Goal: Task Accomplishment & Management: Use online tool/utility

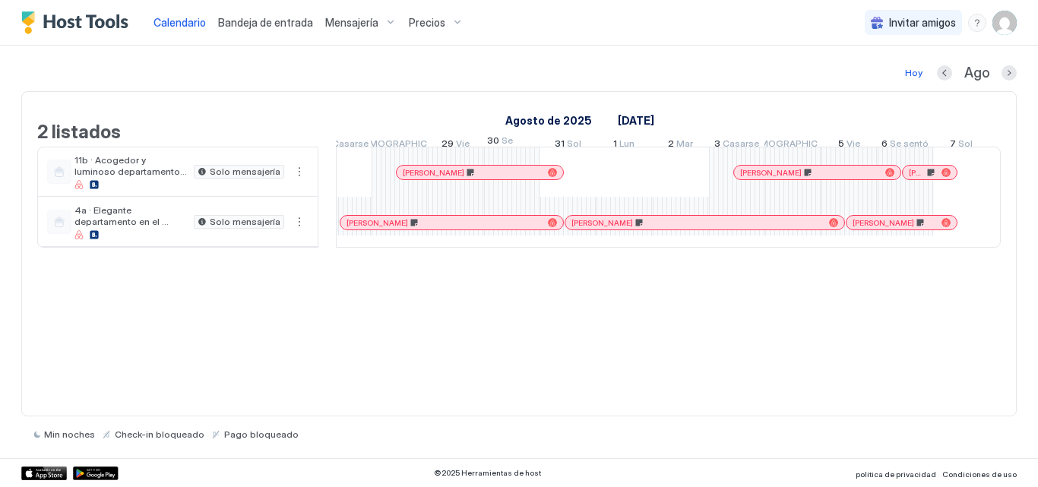
scroll to position [0, 1297]
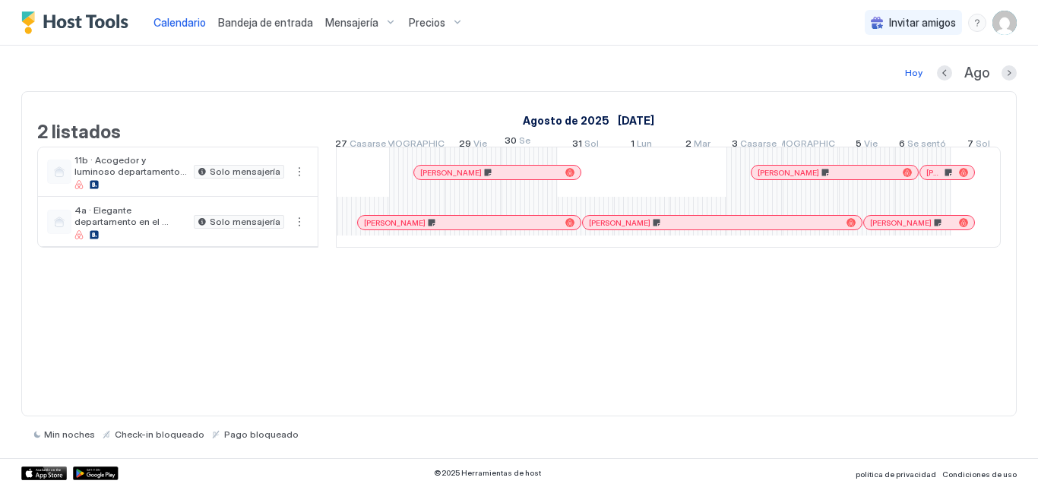
click at [514, 230] on link "[PERSON_NAME]" at bounding box center [469, 222] width 224 height 15
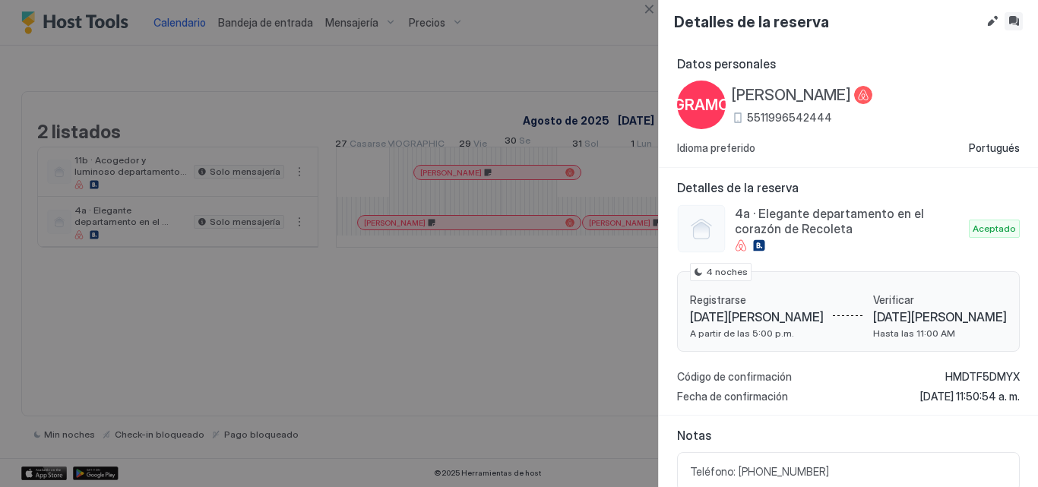
click at [1014, 25] on button "Bandeja de entrada" at bounding box center [1013, 21] width 18 height 18
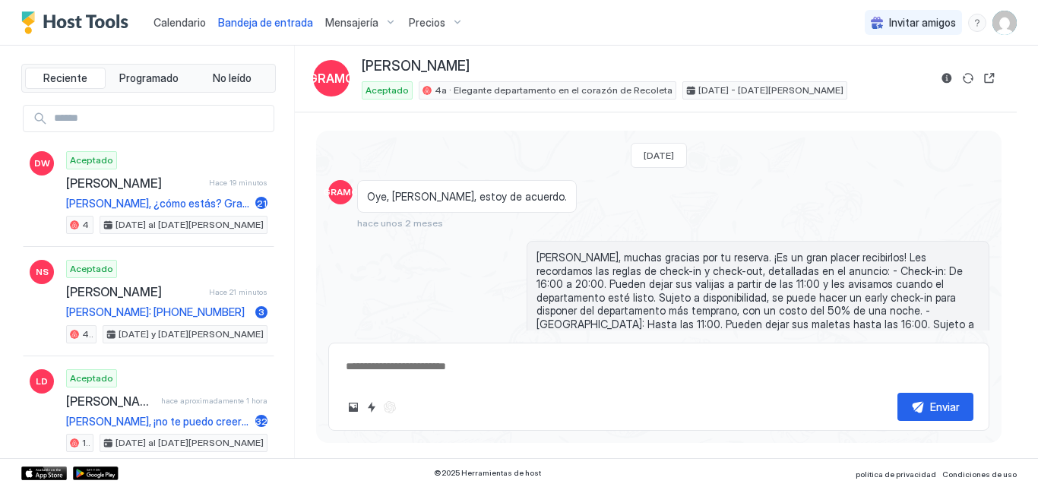
click at [198, 32] on div "Calendario" at bounding box center [179, 22] width 65 height 28
click at [188, 21] on font "Calendario" at bounding box center [179, 22] width 52 height 13
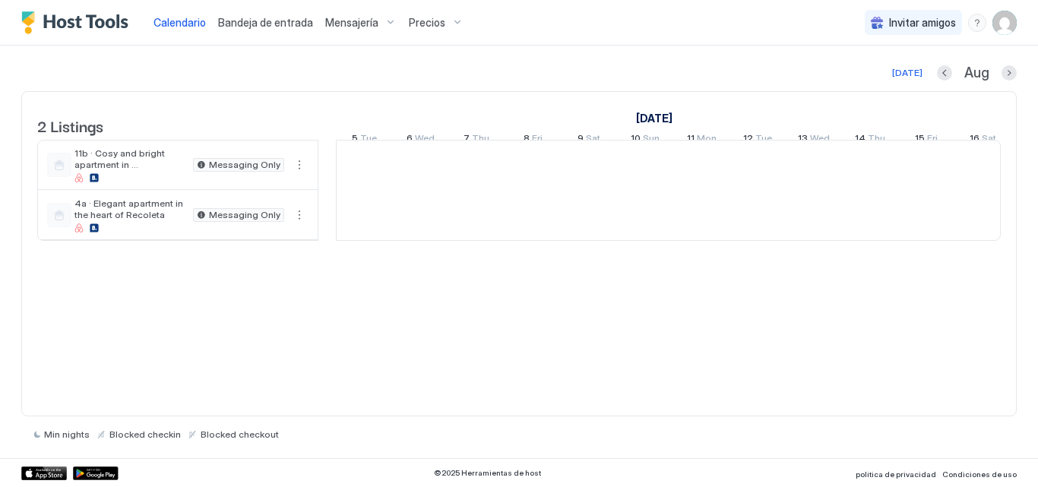
scroll to position [0, 844]
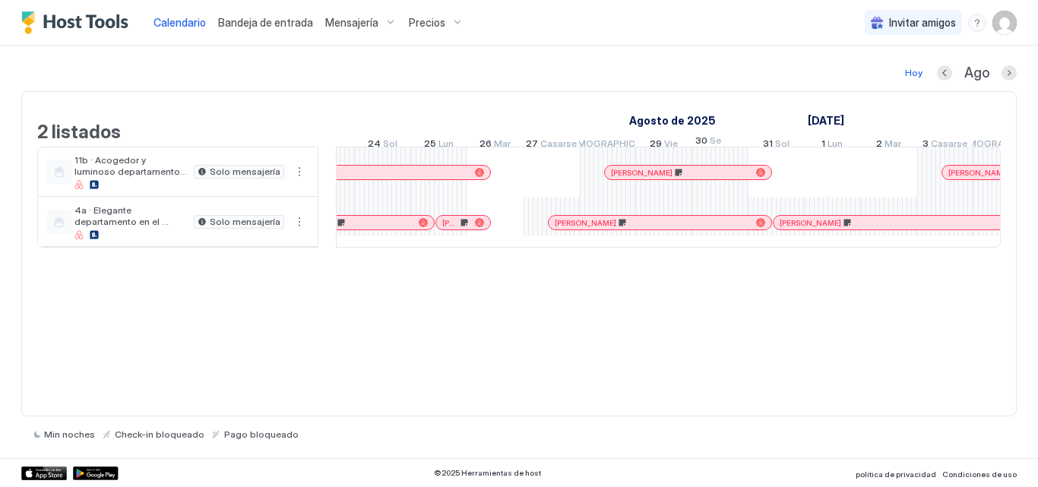
drag, startPoint x: 694, startPoint y: 254, endPoint x: 717, endPoint y: 248, distance: 23.4
click at [718, 247] on tr at bounding box center [749, 197] width 2924 height 100
click at [719, 247] on div at bounding box center [720, 222] width 56 height 50
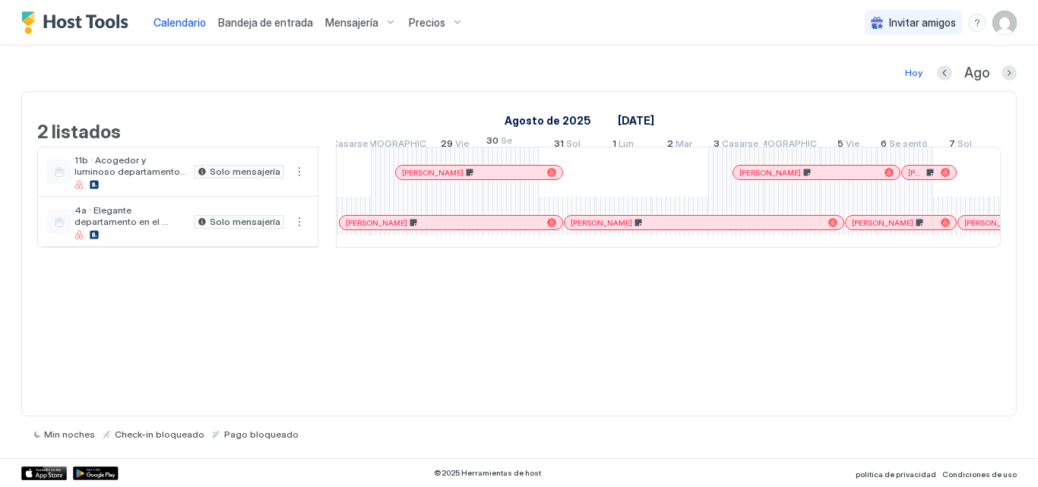
drag, startPoint x: 767, startPoint y: 255, endPoint x: 684, endPoint y: 227, distance: 87.2
click at [788, 247] on tr at bounding box center [540, 197] width 2924 height 100
click at [788, 247] on div at bounding box center [792, 222] width 56 height 50
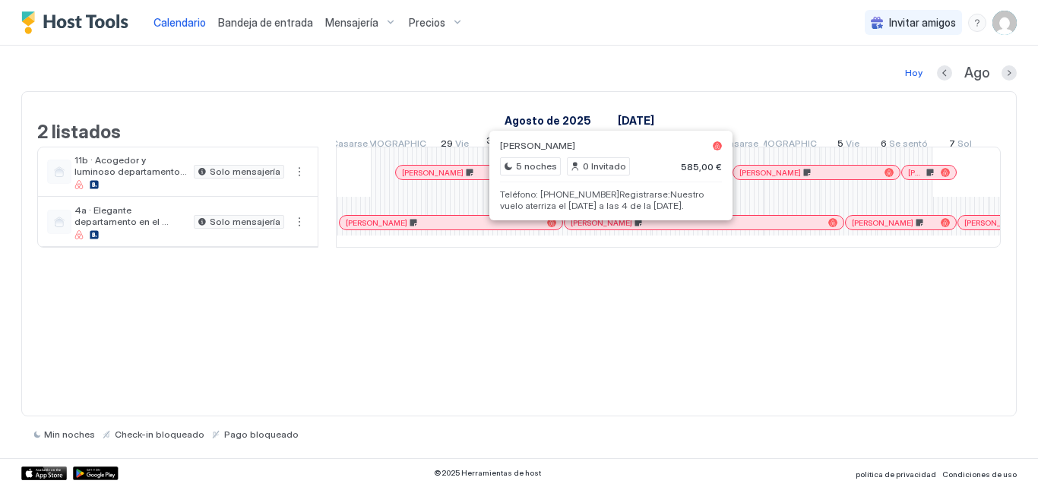
click at [611, 229] on div at bounding box center [611, 223] width 12 height 12
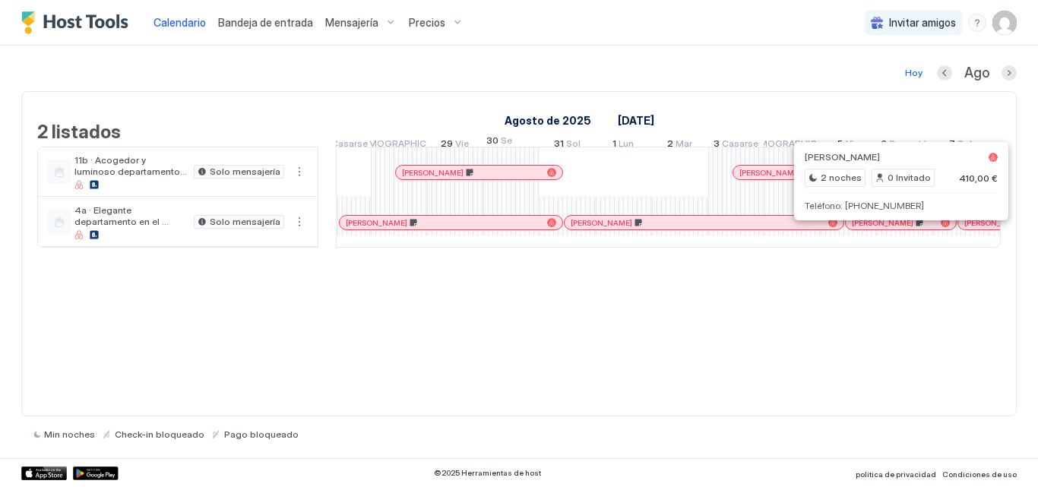
click at [887, 229] on div at bounding box center [887, 223] width 12 height 12
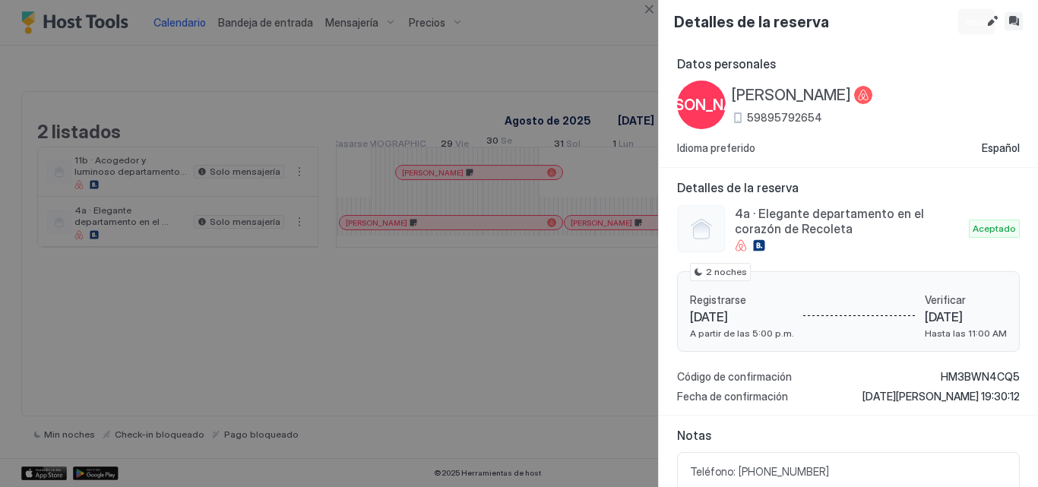
click at [1020, 15] on button "Bandeja de entrada" at bounding box center [1013, 21] width 18 height 18
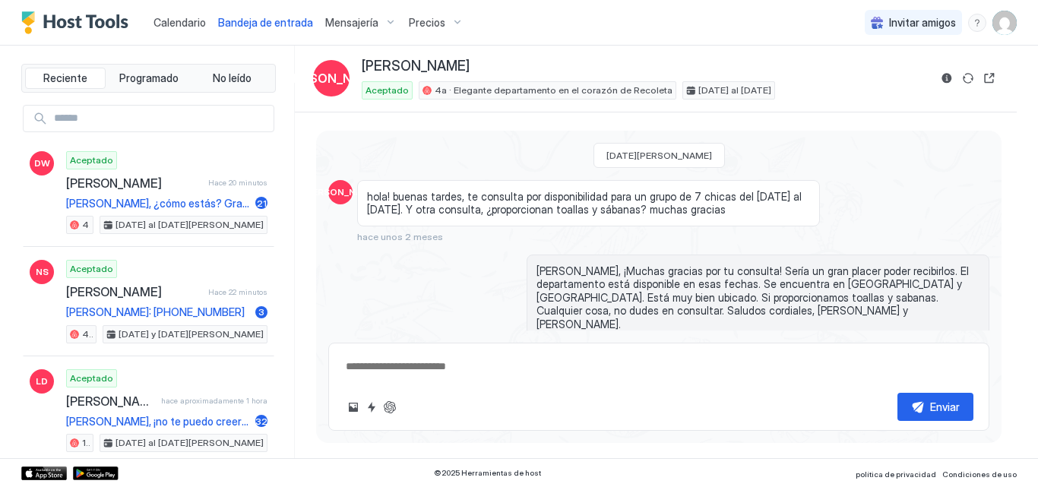
click at [187, 23] on font "Calendario" at bounding box center [179, 22] width 52 height 13
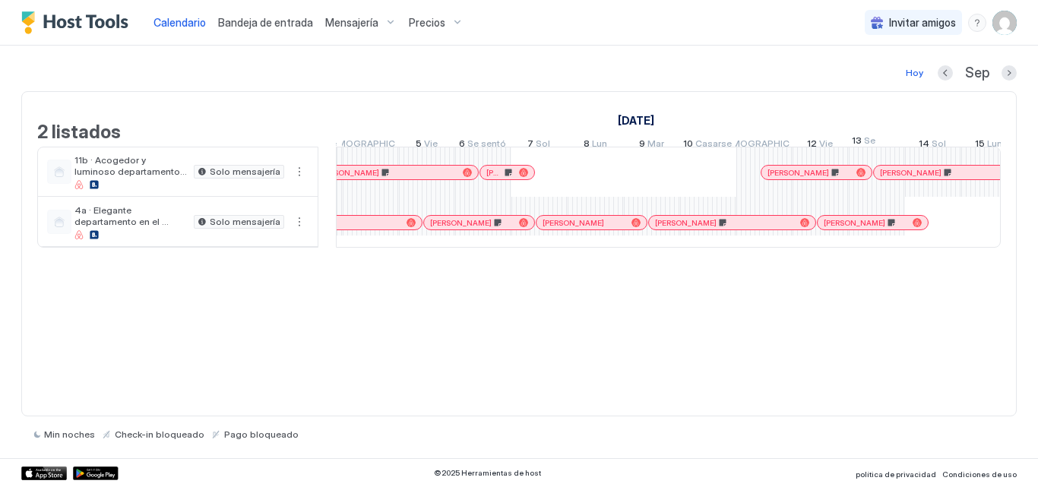
drag, startPoint x: 767, startPoint y: 278, endPoint x: 754, endPoint y: 280, distance: 13.9
click at [754, 264] on div "2 listados [DATE] [DATE] [DATE] 6 Casarse 7 Jue 8 Vie 9 Se sentó 10 Sol 11 [DAT…" at bounding box center [519, 178] width 994 height 172
click at [561, 229] on div at bounding box center [561, 223] width 12 height 12
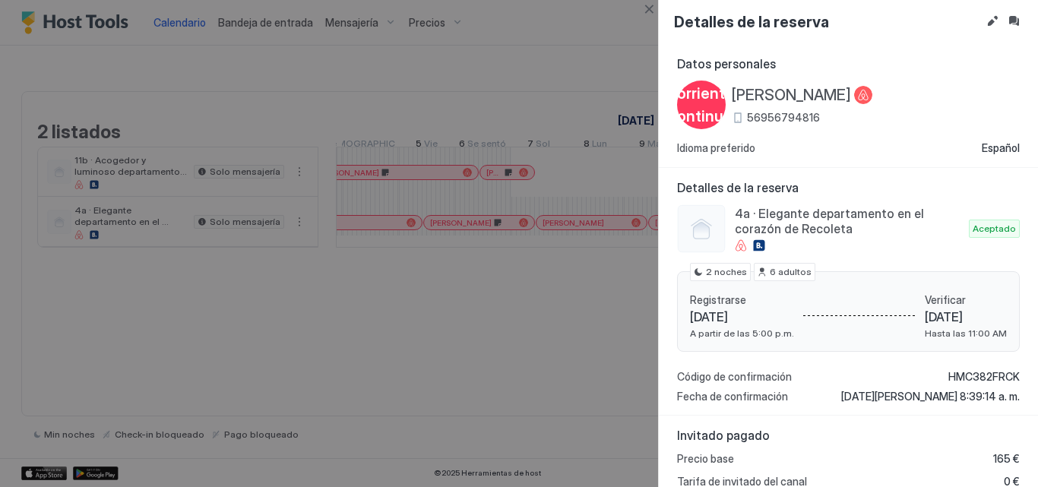
click at [774, 115] on font "56956794816" at bounding box center [783, 117] width 73 height 13
click at [998, 19] on button "Editar reserva" at bounding box center [992, 21] width 18 height 18
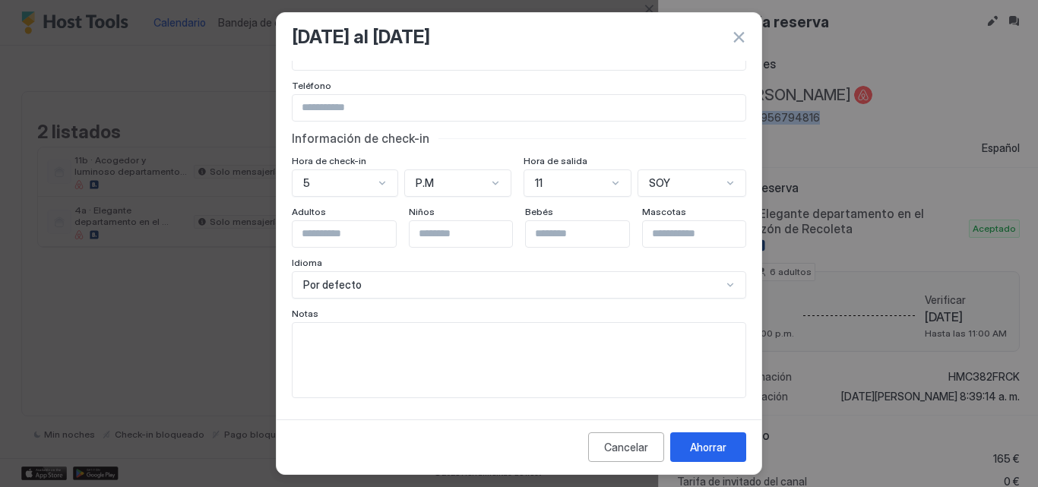
click at [315, 343] on textarea "Campo de entrada" at bounding box center [519, 360] width 453 height 74
paste textarea "**********"
type textarea "**********"
click at [693, 441] on font "Ahorrar" at bounding box center [708, 447] width 36 height 13
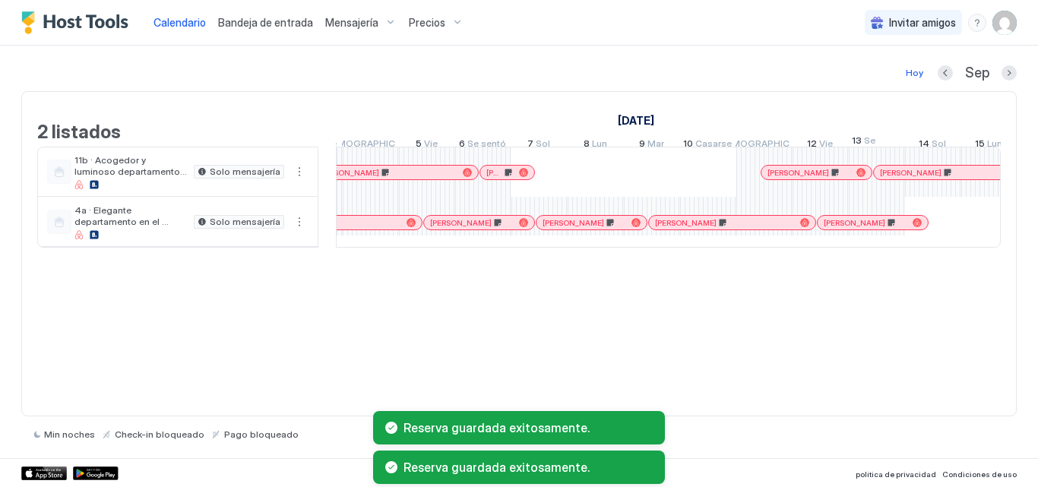
click at [552, 229] on div at bounding box center [552, 223] width 12 height 12
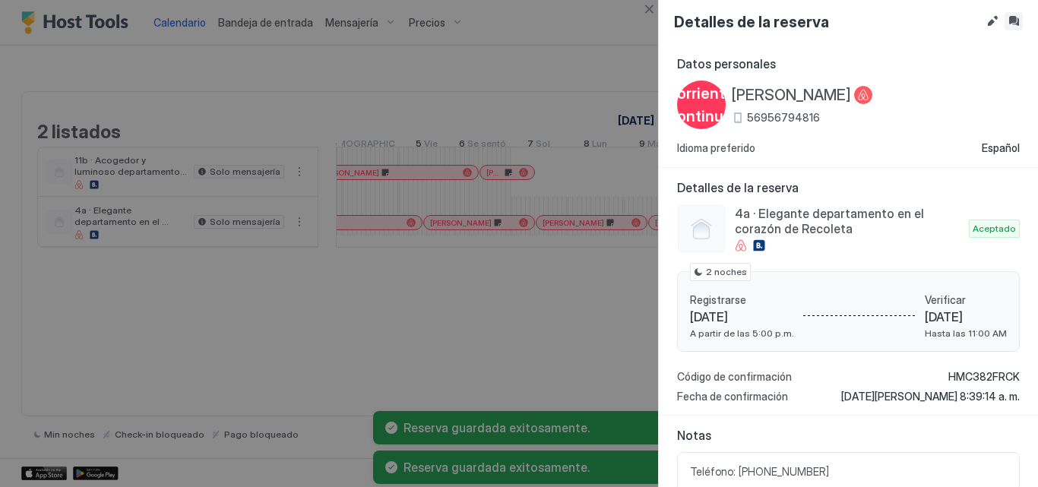
click at [1019, 21] on button "Bandeja de entrada" at bounding box center [1013, 21] width 18 height 18
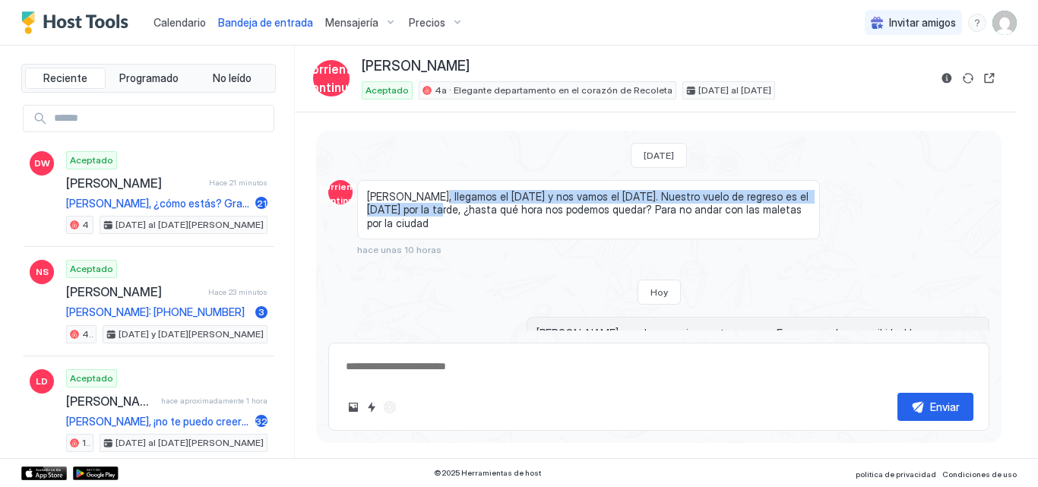
drag, startPoint x: 426, startPoint y: 198, endPoint x: 415, endPoint y: 210, distance: 17.2
click at [415, 210] on font "[PERSON_NAME], llegamos el [DATE] y nos vamos el [DATE]. Nuestro vuelo de regre…" at bounding box center [589, 210] width 444 height 40
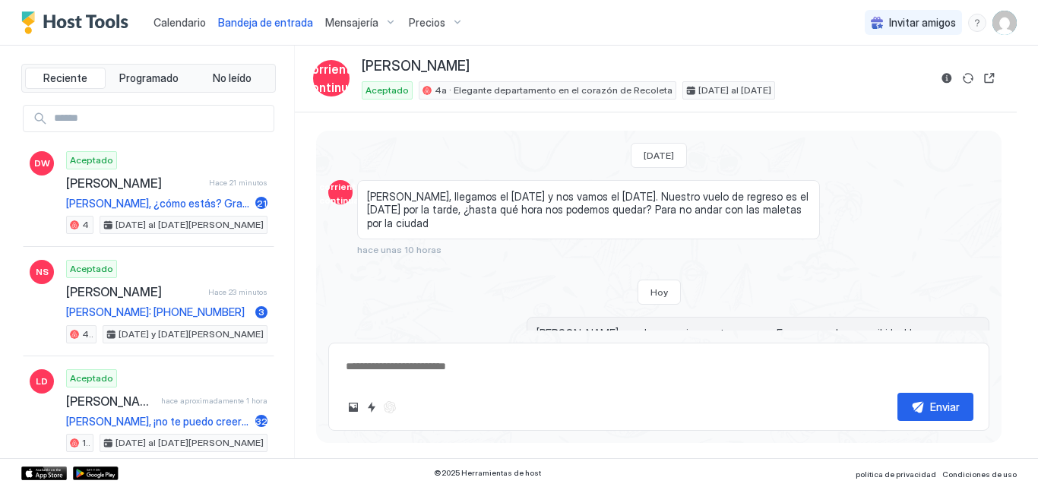
click at [419, 213] on font "[PERSON_NAME], llegamos el [DATE] y nos vamos el [DATE]. Nuestro vuelo de regre…" at bounding box center [589, 210] width 444 height 40
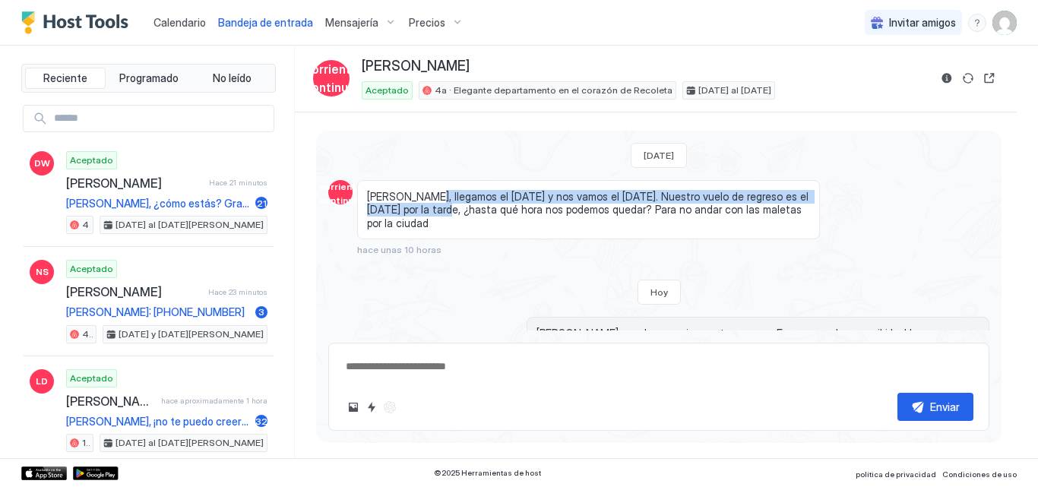
drag, startPoint x: 424, startPoint y: 197, endPoint x: 422, endPoint y: 205, distance: 8.5
click at [422, 205] on font "[PERSON_NAME], llegamos el [DATE] y nos vamos el [DATE]. Nuestro vuelo de regre…" at bounding box center [589, 210] width 444 height 40
drag, startPoint x: 427, startPoint y: 200, endPoint x: 419, endPoint y: 203, distance: 8.9
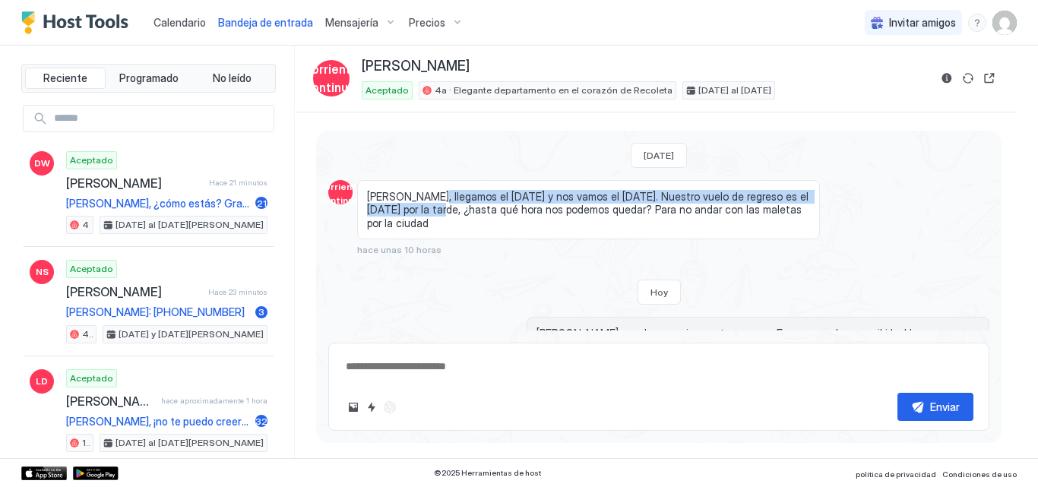
click at [419, 203] on font "[PERSON_NAME], llegamos el [DATE] y nos vamos el [DATE]. Nuestro vuelo de regre…" at bounding box center [589, 210] width 444 height 40
drag, startPoint x: 368, startPoint y: 195, endPoint x: 419, endPoint y: 208, distance: 52.7
click at [419, 208] on font "[PERSON_NAME], llegamos el [DATE] y nos vamos el [DATE]. Nuestro vuelo de regre…" at bounding box center [589, 210] width 444 height 40
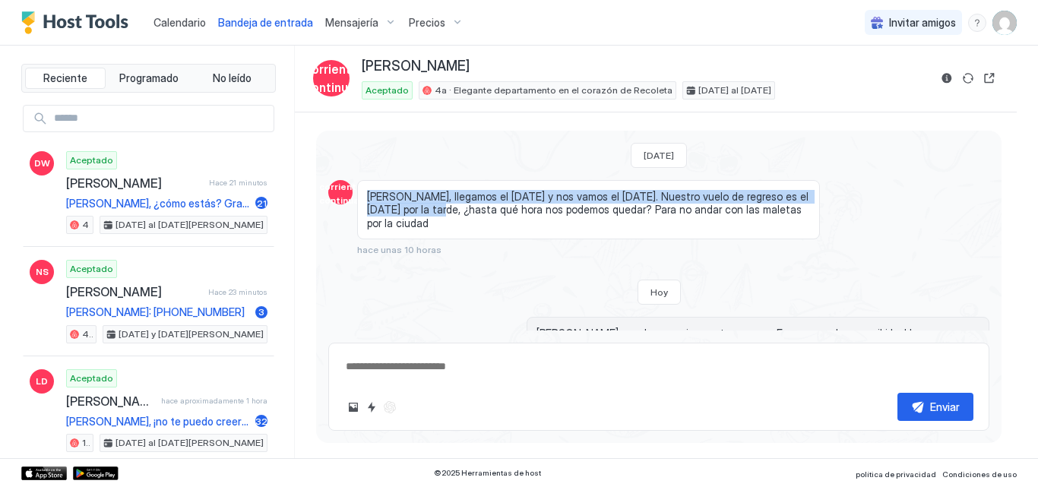
copy font "[PERSON_NAME], llegamos el [DATE] y nos vamos el [DATE]. Nuestro vuelo de regre…"
click at [442, 223] on span "[PERSON_NAME], llegamos el [DATE] y nos vamos el [DATE]. Nuestro vuelo de regre…" at bounding box center [588, 210] width 443 height 40
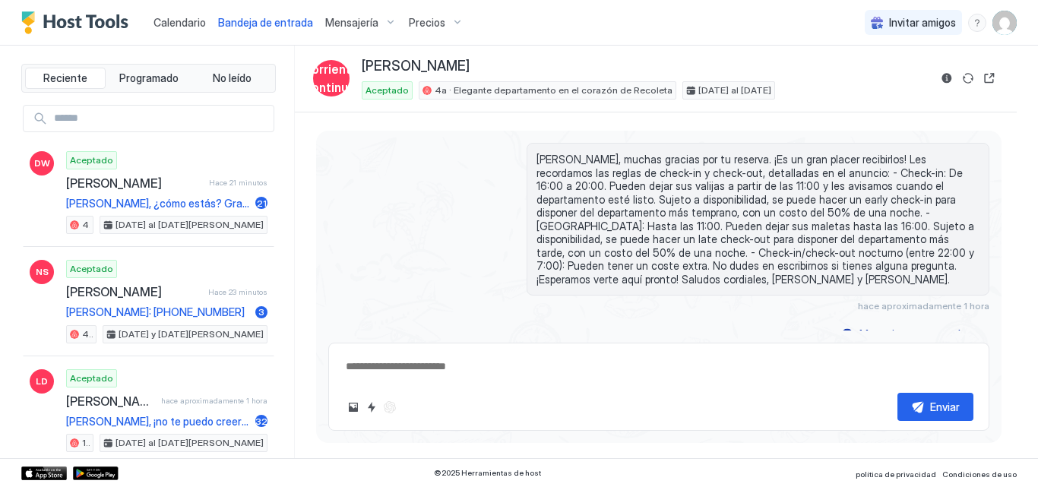
click at [191, 21] on font "Calendario" at bounding box center [179, 22] width 52 height 13
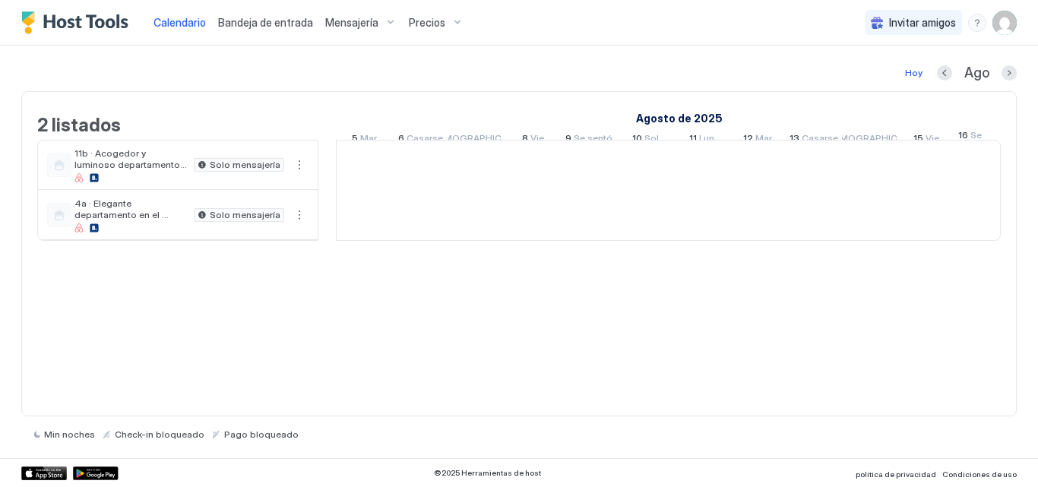
scroll to position [0, 844]
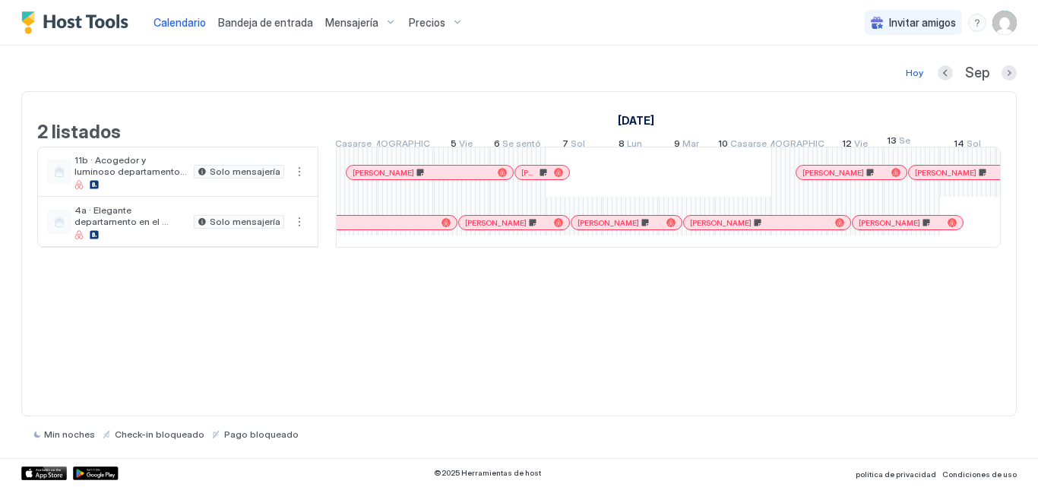
click at [0, 0] on div at bounding box center [0, 0] width 0 height 0
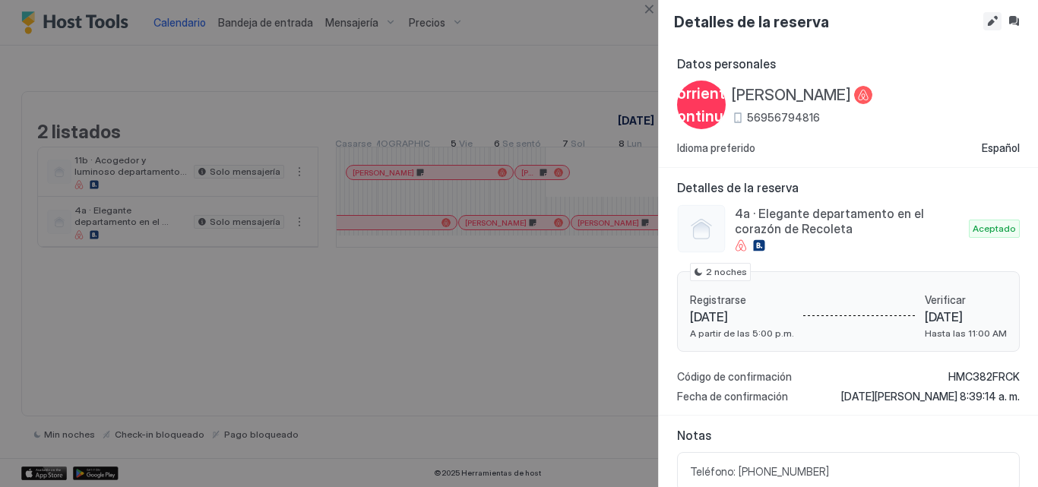
click at [998, 26] on button "Editar reserva" at bounding box center [992, 21] width 18 height 18
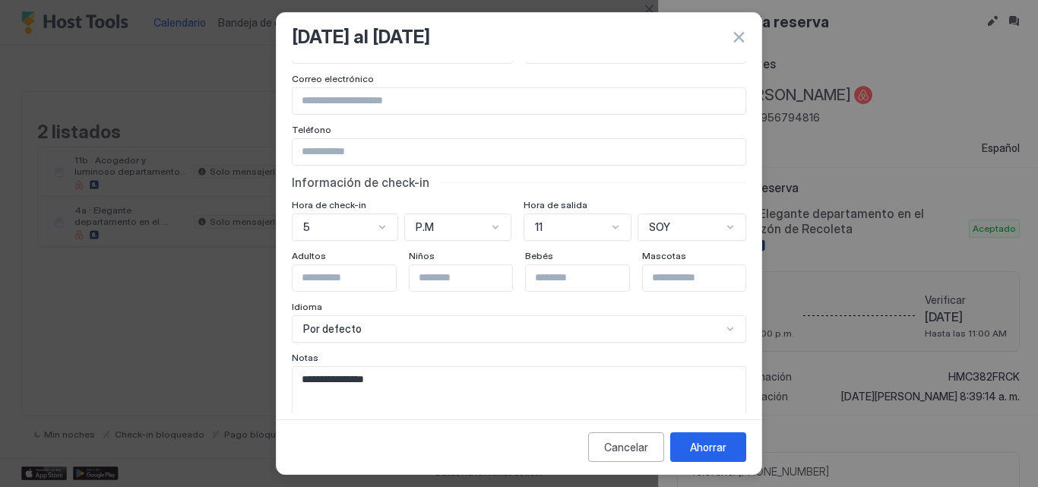
click at [401, 378] on textarea "**********" at bounding box center [513, 404] width 441 height 74
paste textarea "**********"
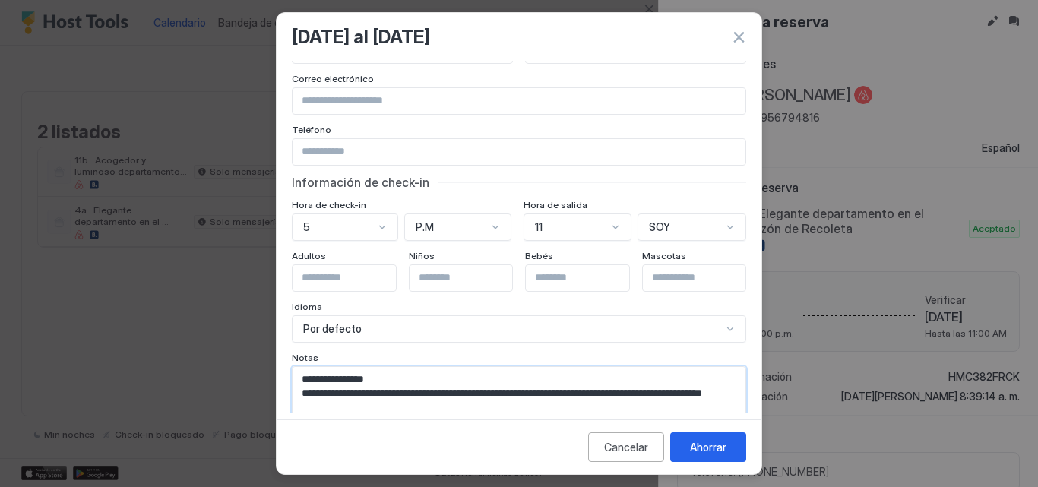
drag, startPoint x: 362, startPoint y: 393, endPoint x: 292, endPoint y: 394, distance: 70.7
click at [292, 394] on div "**********" at bounding box center [519, 404] width 454 height 76
type textarea "**********"
click at [714, 443] on font "Ahorrar" at bounding box center [708, 447] width 36 height 13
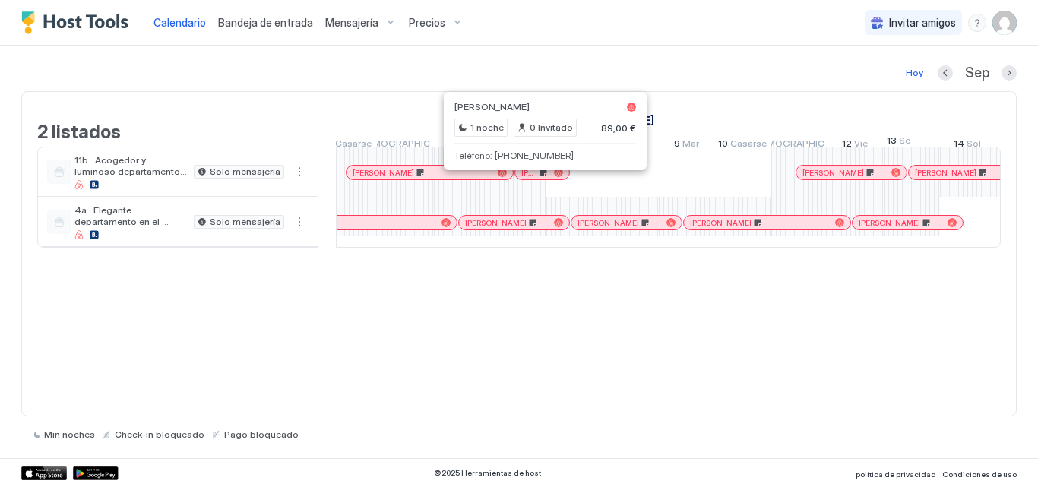
click at [534, 179] on div at bounding box center [534, 172] width 12 height 12
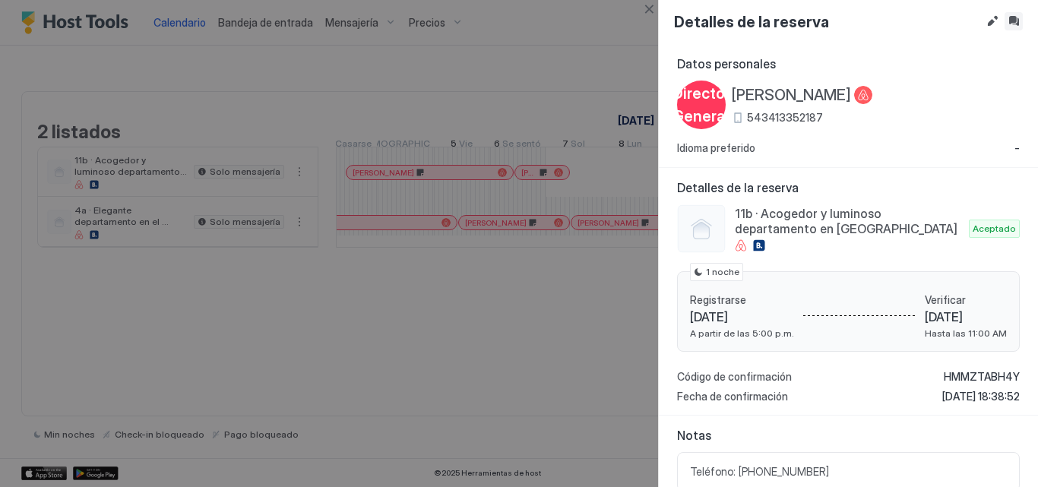
click at [1010, 17] on button "Bandeja de entrada" at bounding box center [1013, 21] width 18 height 18
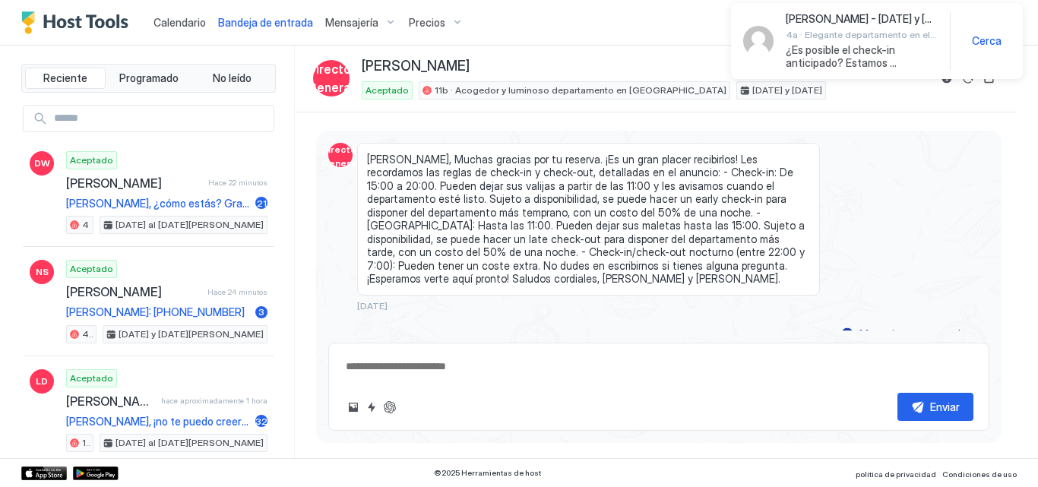
click at [182, 23] on font "Calendario" at bounding box center [179, 22] width 52 height 13
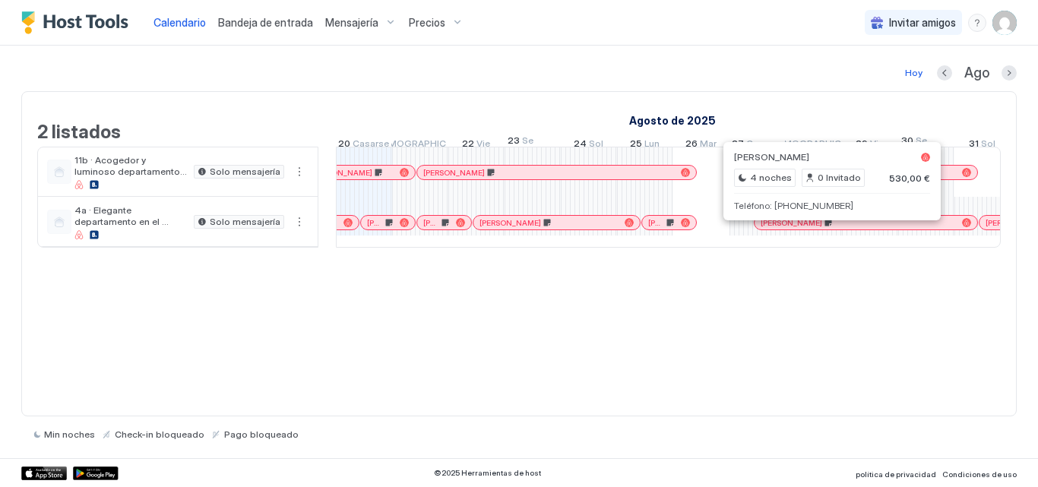
click at [836, 229] on div at bounding box center [836, 223] width 12 height 12
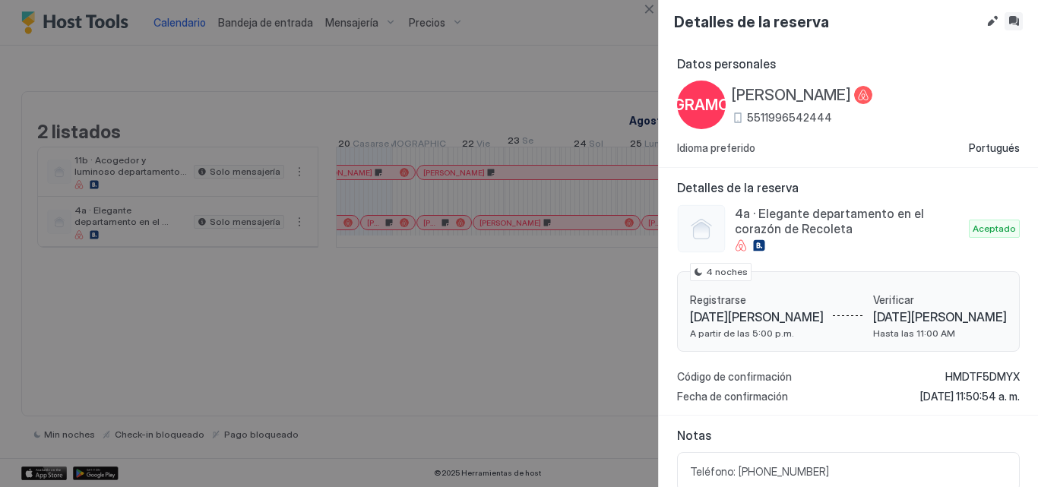
click at [1007, 25] on button "Bandeja de entrada" at bounding box center [1013, 21] width 18 height 18
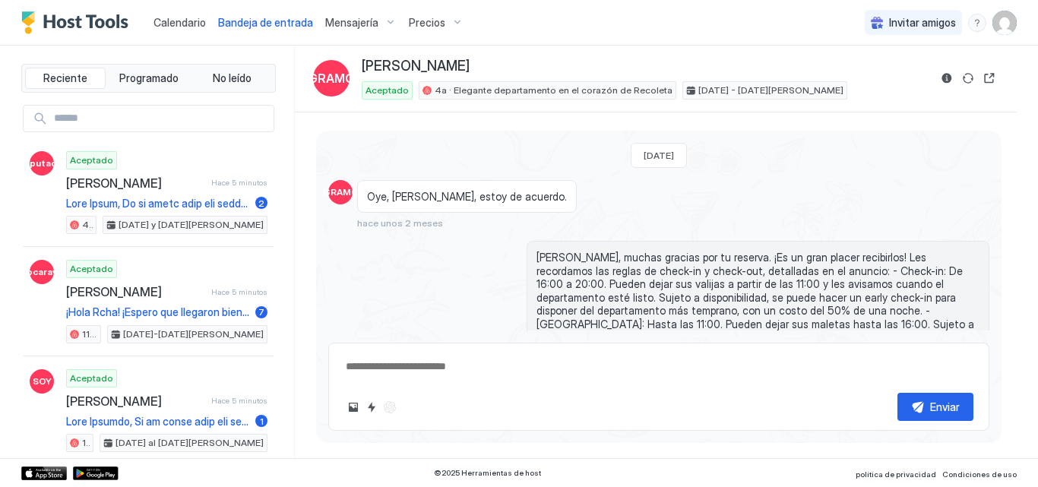
click at [185, 29] on link "Calendario" at bounding box center [179, 22] width 52 height 16
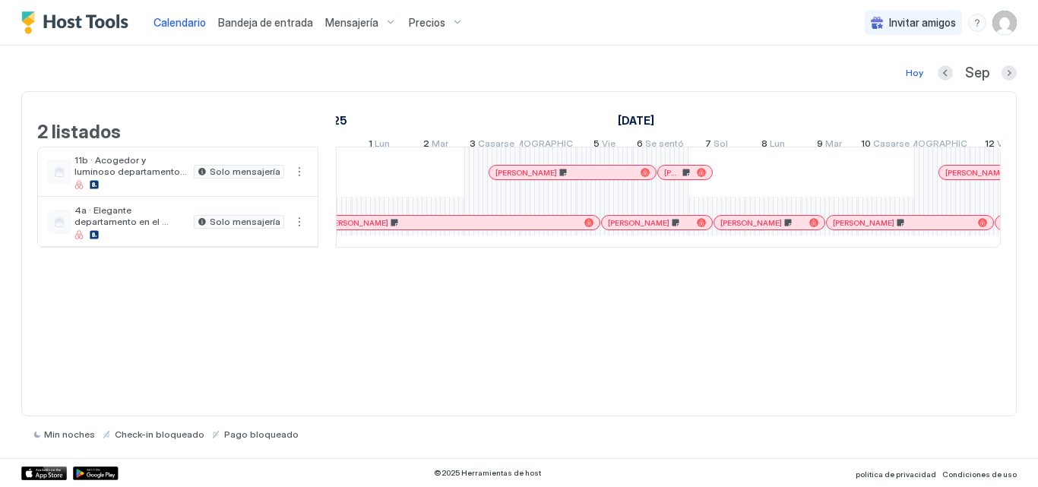
scroll to position [0, 1573]
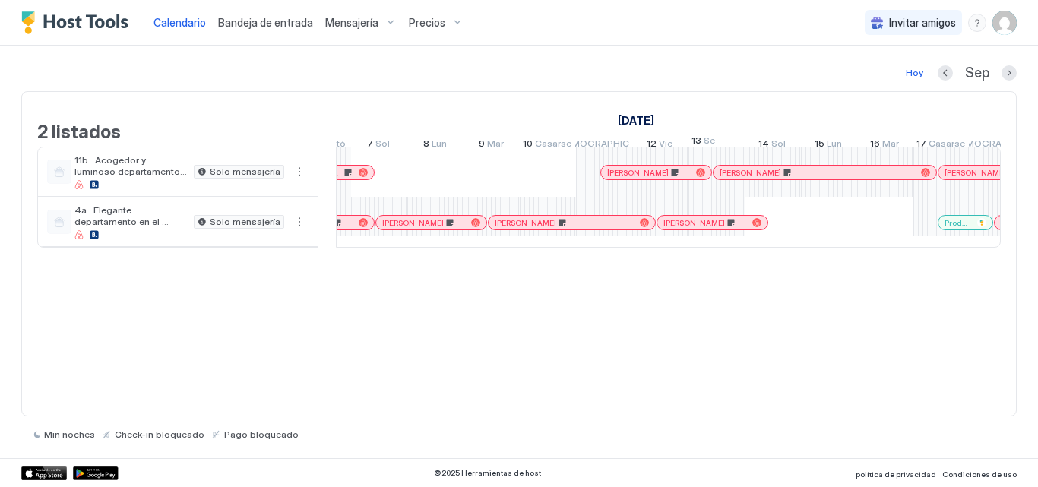
click at [610, 229] on div at bounding box center [610, 223] width 12 height 12
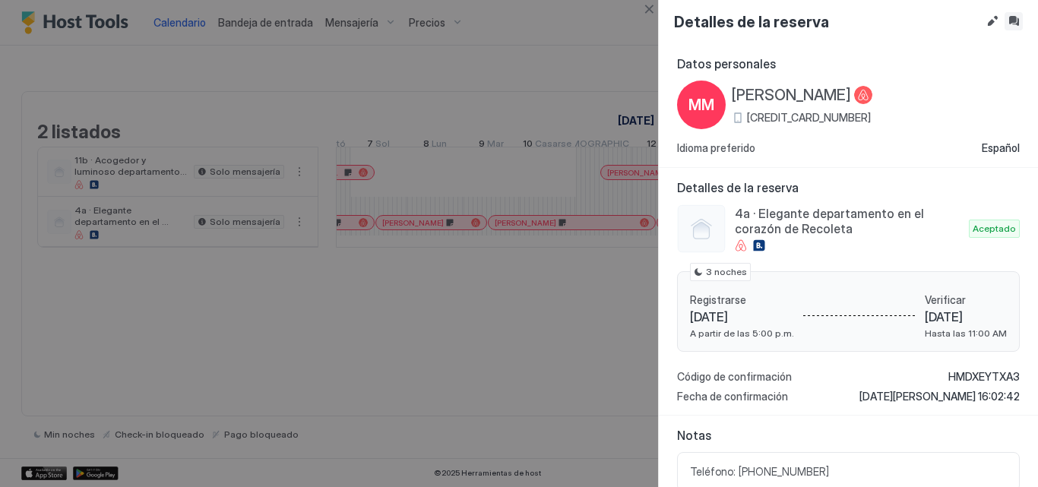
click at [1017, 22] on button "Bandeja de entrada" at bounding box center [1013, 21] width 18 height 18
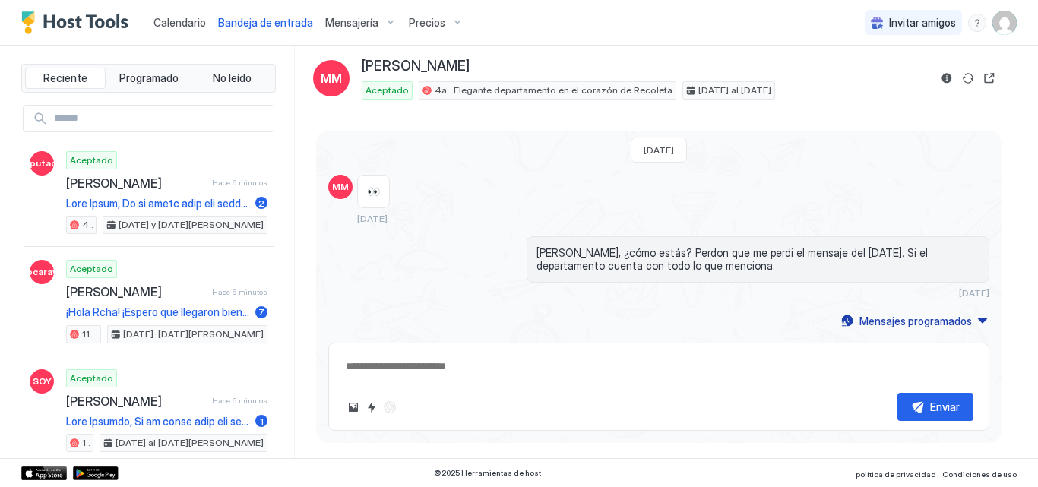
click at [182, 17] on font "Calendario" at bounding box center [179, 22] width 52 height 13
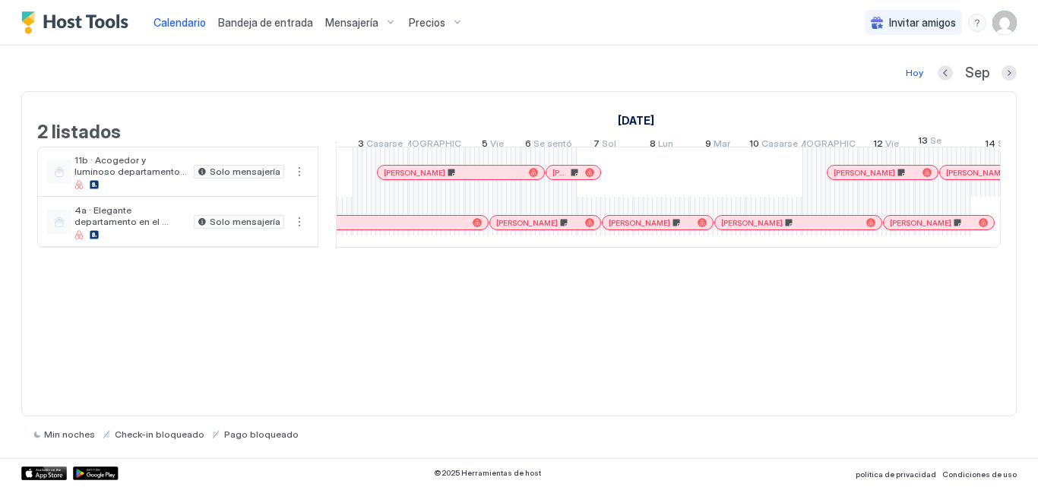
click at [823, 248] on td "[PERSON_NAME] [PERSON_NAME] Dos [PERSON_NAME] [PERSON_NAME] [PERSON_NAME] [PERS…" at bounding box center [668, 197] width 665 height 101
click at [886, 247] on div at bounding box center [887, 222] width 56 height 50
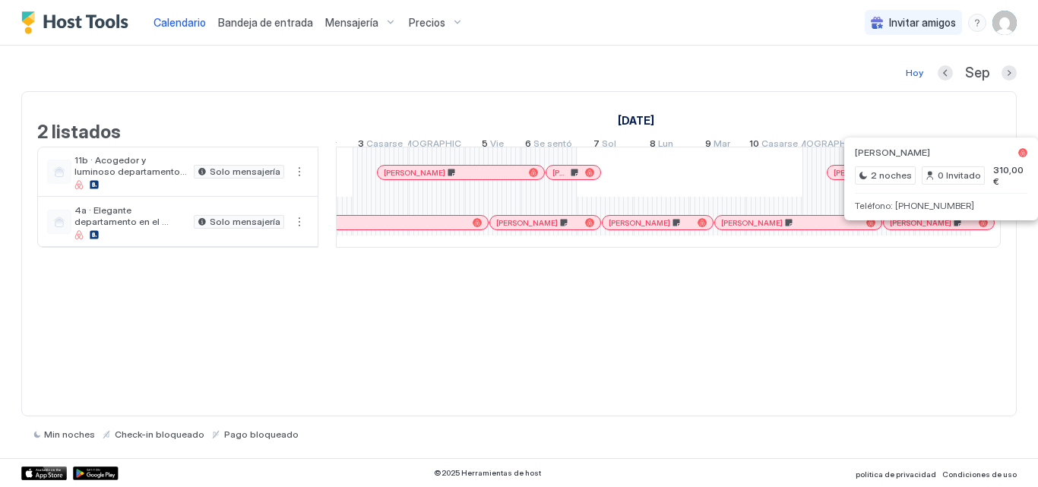
click at [935, 229] on div at bounding box center [934, 223] width 12 height 12
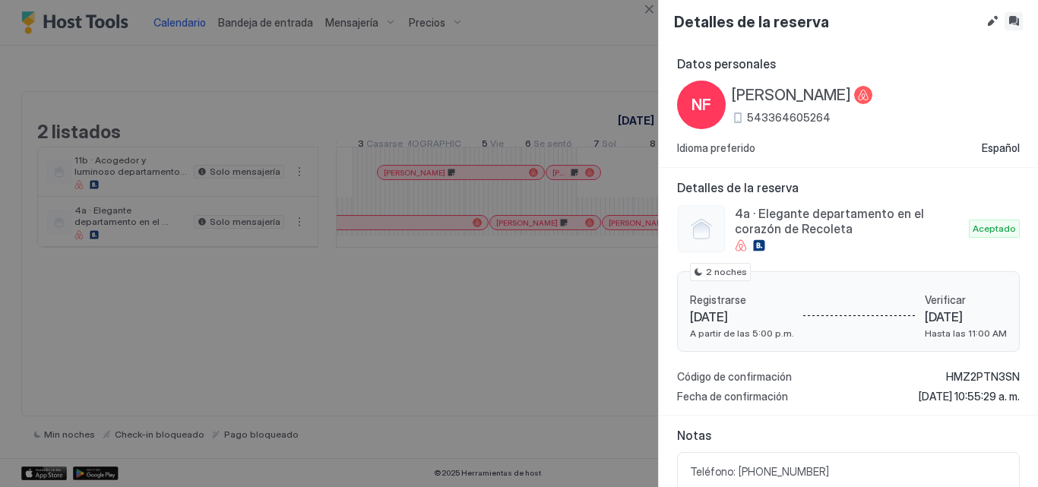
click at [1020, 14] on button "Bandeja de entrada" at bounding box center [1013, 21] width 18 height 18
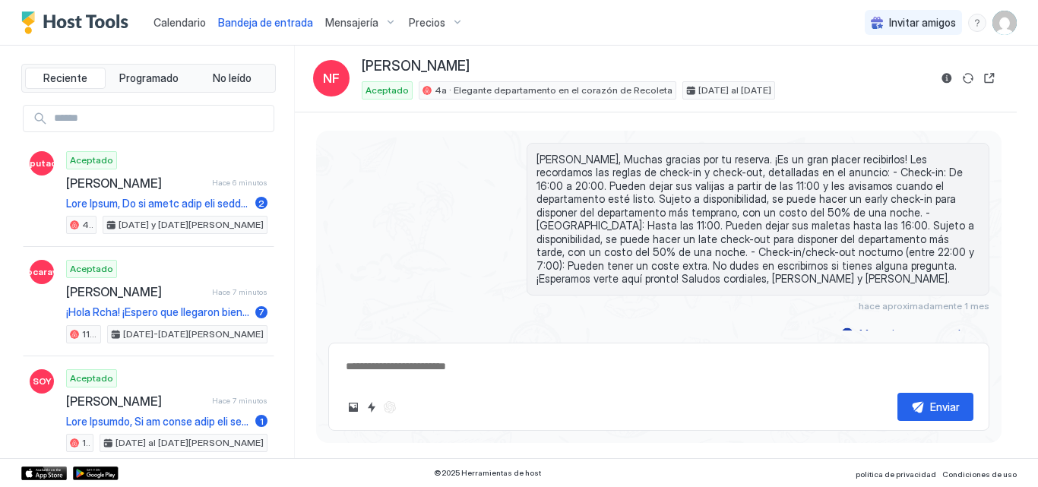
click at [196, 27] on font "Calendario" at bounding box center [179, 22] width 52 height 13
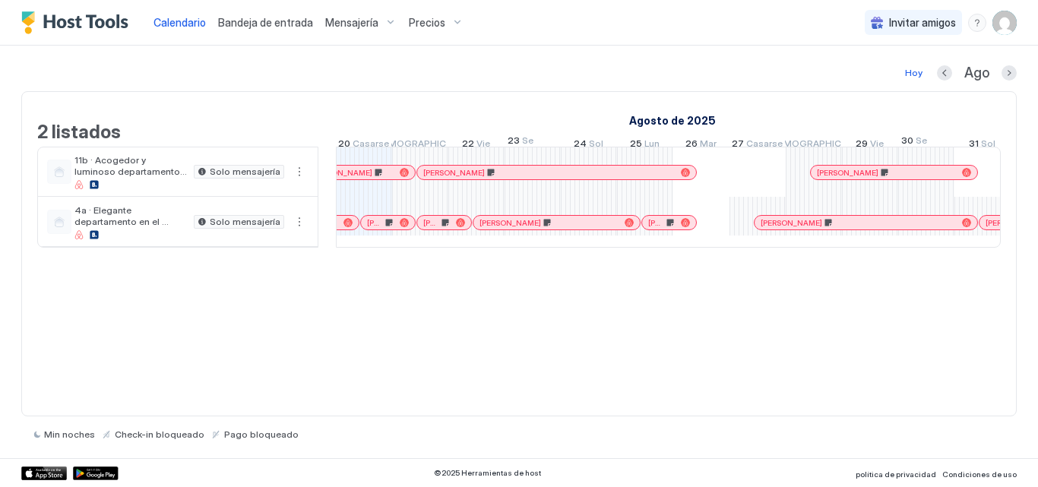
click at [823, 247] on div at bounding box center [814, 222] width 56 height 50
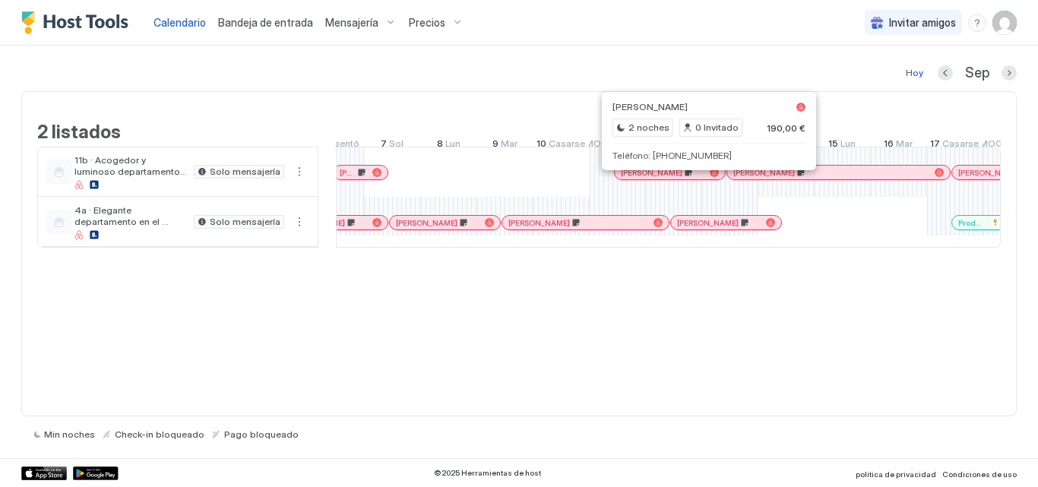
click at [694, 179] on div at bounding box center [694, 172] width 12 height 12
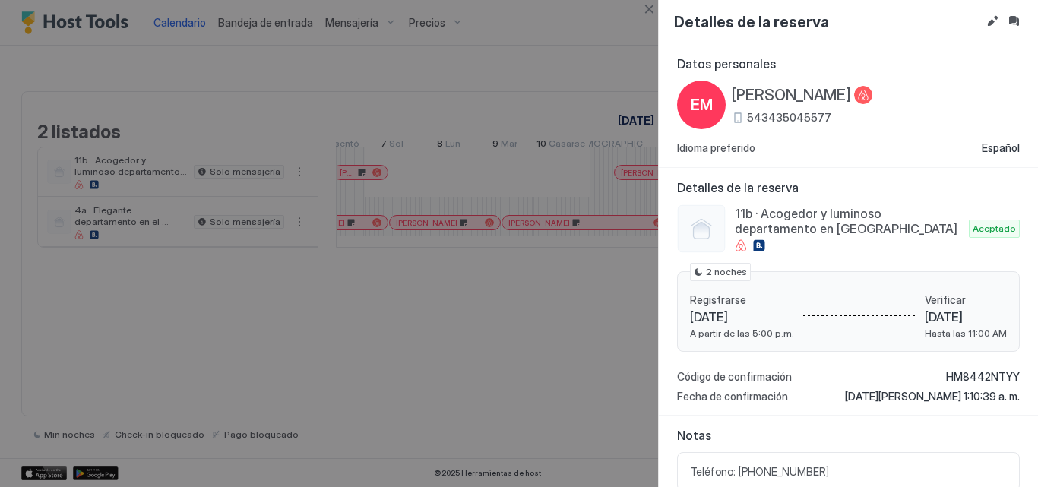
click at [1017, 22] on button "Bandeja de entrada" at bounding box center [1013, 21] width 18 height 18
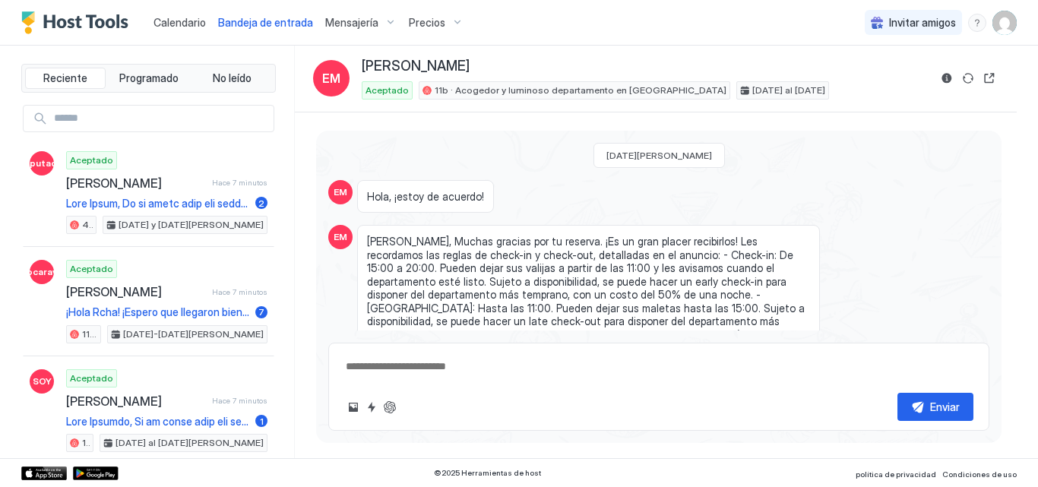
click at [196, 26] on font "Calendario" at bounding box center [179, 22] width 52 height 13
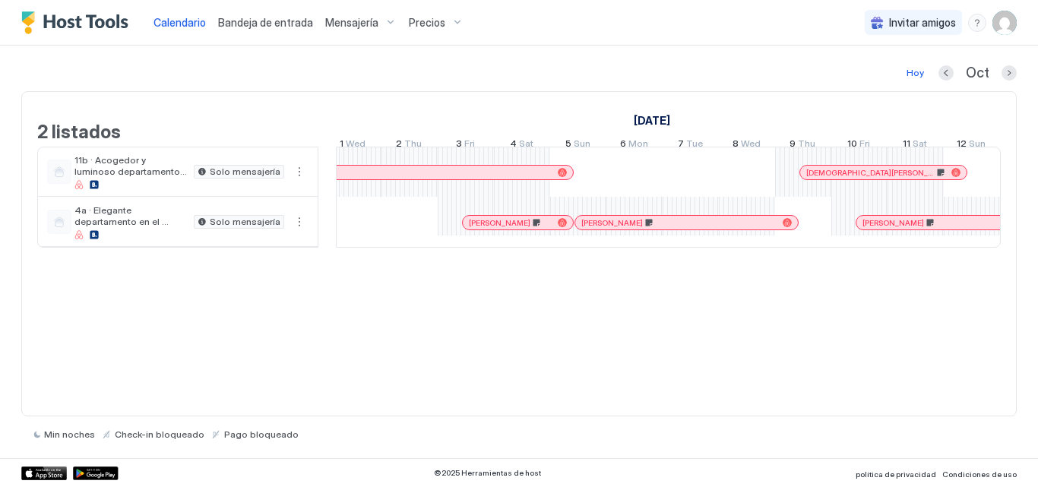
drag, startPoint x: 812, startPoint y: 266, endPoint x: 858, endPoint y: 251, distance: 47.8
click at [1000, 247] on div at bounding box center [1028, 222] width 56 height 50
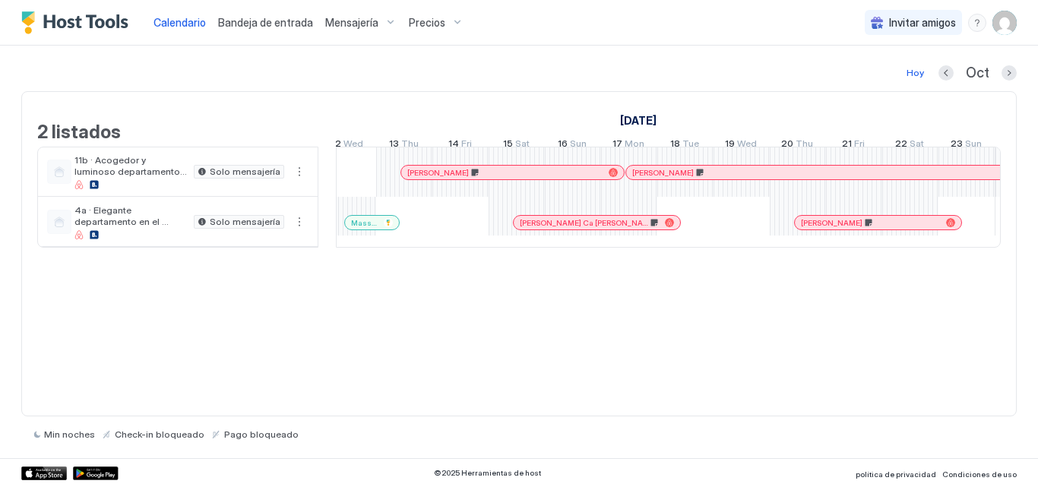
click at [906, 247] on div at bounding box center [910, 222] width 56 height 50
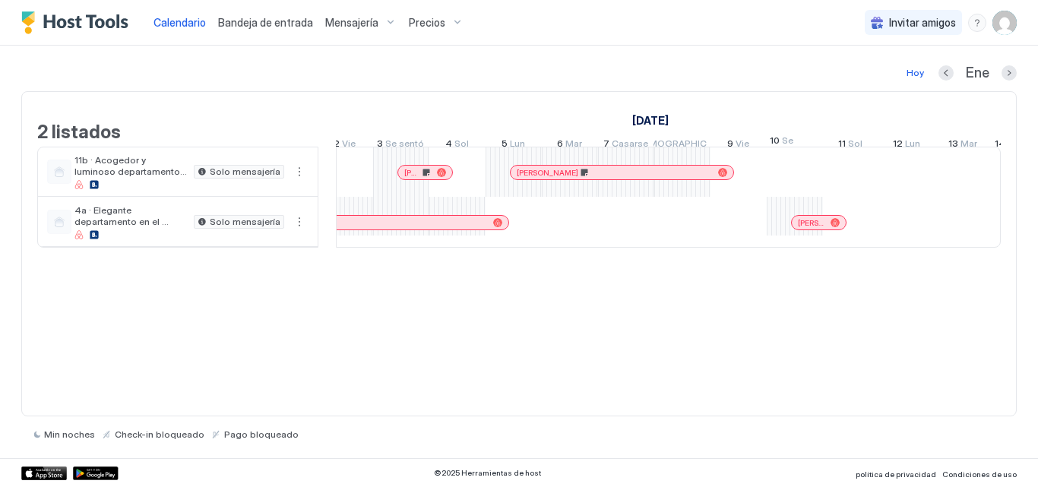
click at [818, 229] on div at bounding box center [818, 223] width 12 height 12
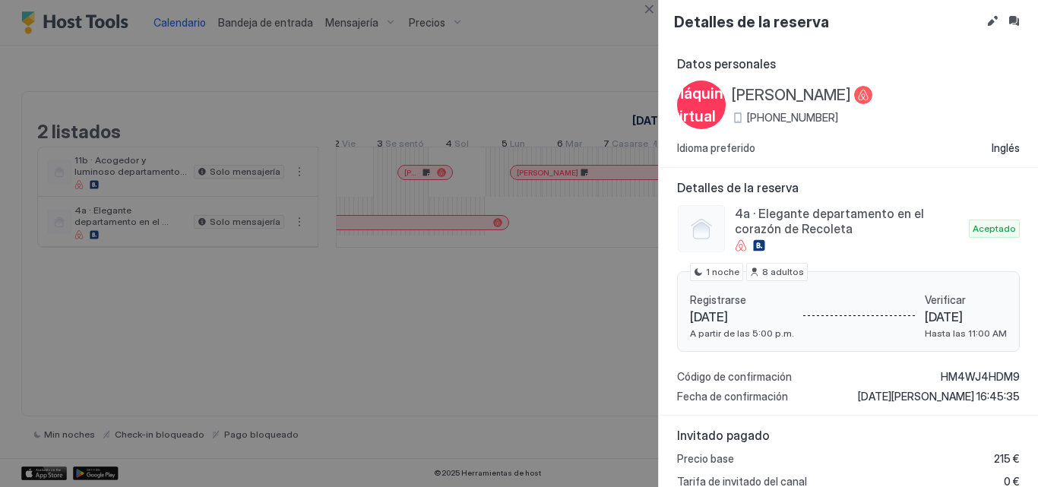
click at [754, 119] on font "[PHONE_NUMBER]" at bounding box center [792, 117] width 91 height 13
click at [997, 18] on button "Editar reserva" at bounding box center [992, 21] width 18 height 18
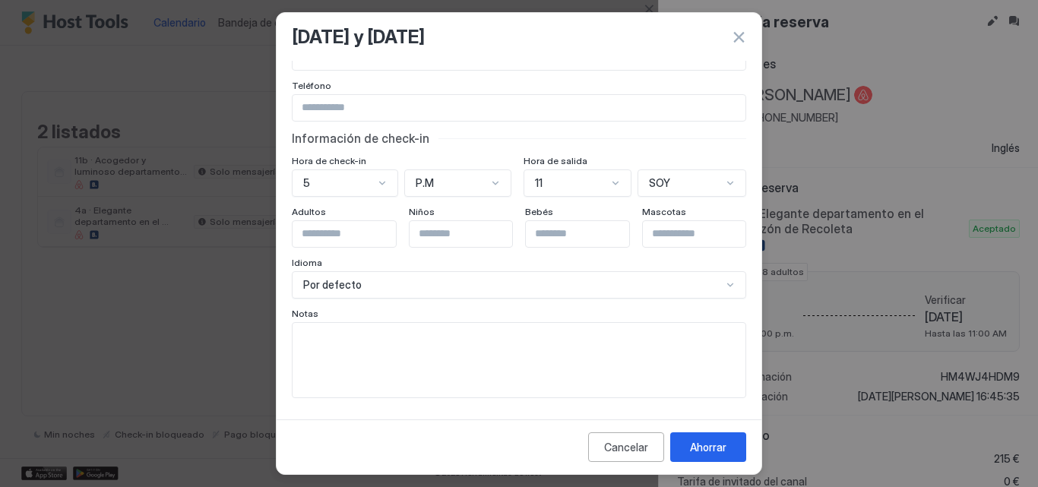
click at [358, 349] on textarea "Campo de entrada" at bounding box center [519, 360] width 453 height 74
paste textarea "**********"
type textarea "**********"
click at [699, 443] on font "Ahorrar" at bounding box center [708, 447] width 36 height 13
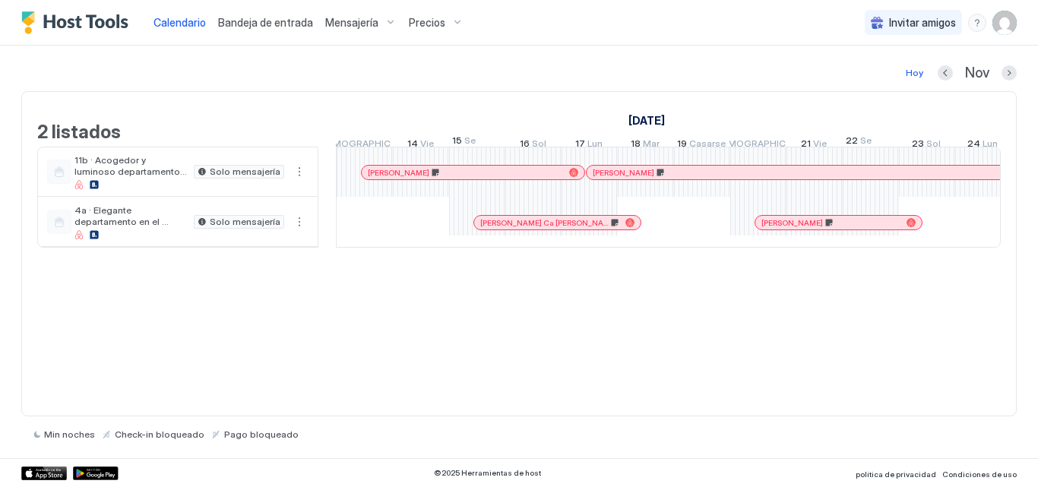
click at [369, 316] on div "2 listados [DATE] [DATE] [DATE] 13 Jue 14 Vie 15 Se sentó 16 Sol 17 [DATE] Casa…" at bounding box center [518, 253] width 995 height 325
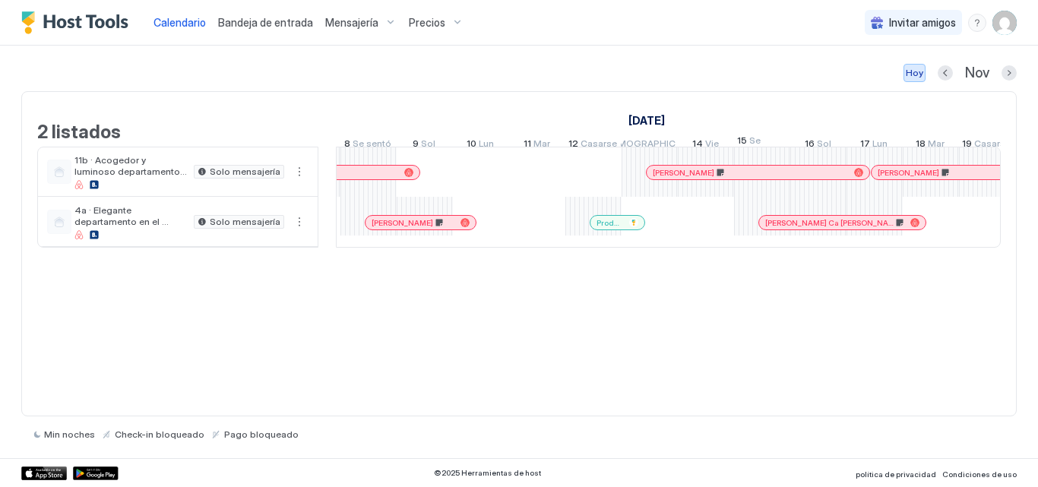
click at [916, 70] on font "Hoy" at bounding box center [914, 72] width 17 height 11
